Goal: Connect with others: Connect with others

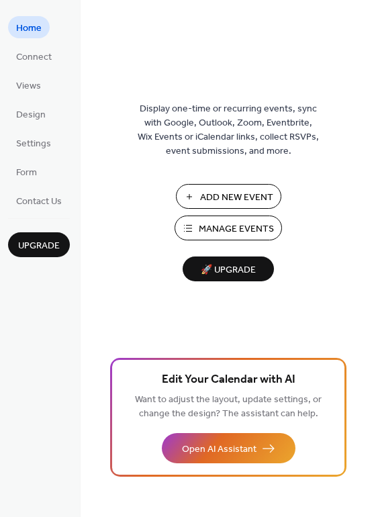
click at [237, 230] on span "Manage Events" at bounding box center [236, 229] width 75 height 14
click at [28, 60] on span "Connect" at bounding box center [34, 57] width 36 height 14
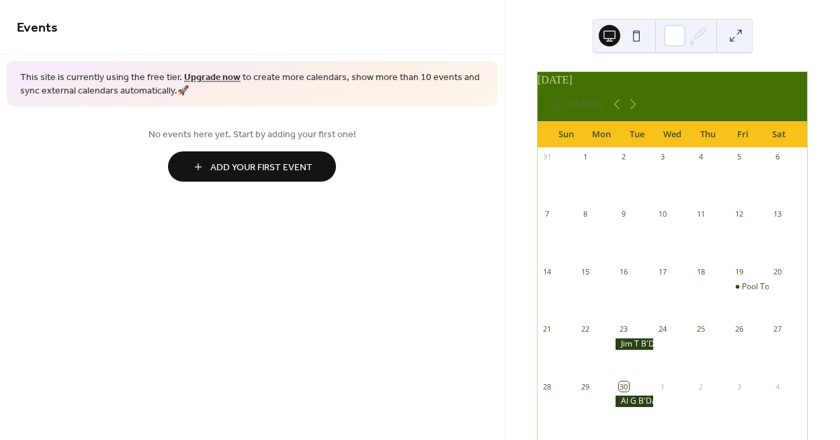
click at [633, 348] on div at bounding box center [634, 343] width 38 height 11
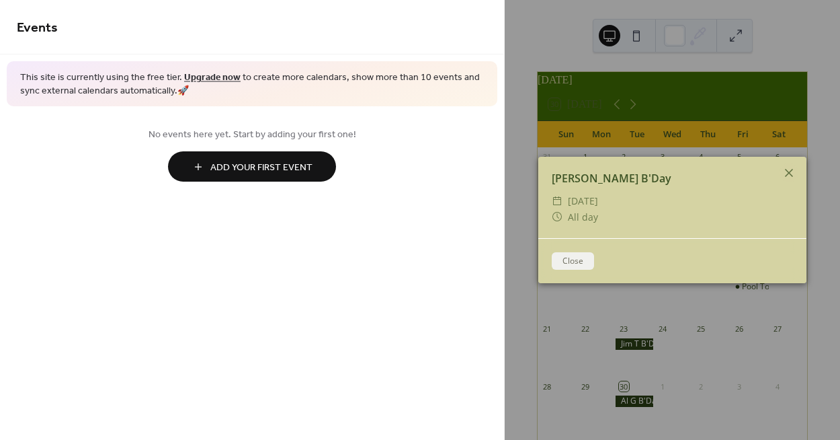
click at [633, 348] on div "[PERSON_NAME] B'Day ​ [DATE] ​ All day Close" at bounding box center [672, 220] width 335 height 440
click at [573, 259] on button "Close" at bounding box center [573, 260] width 42 height 17
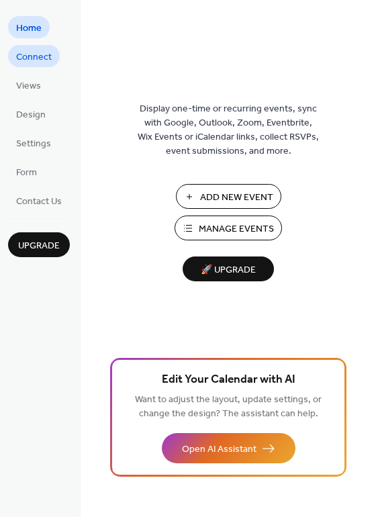
click at [29, 52] on span "Connect" at bounding box center [34, 57] width 36 height 14
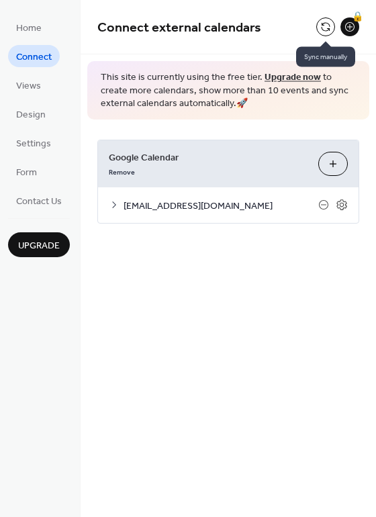
click at [326, 29] on button at bounding box center [326, 26] width 19 height 19
